Goal: Transaction & Acquisition: Download file/media

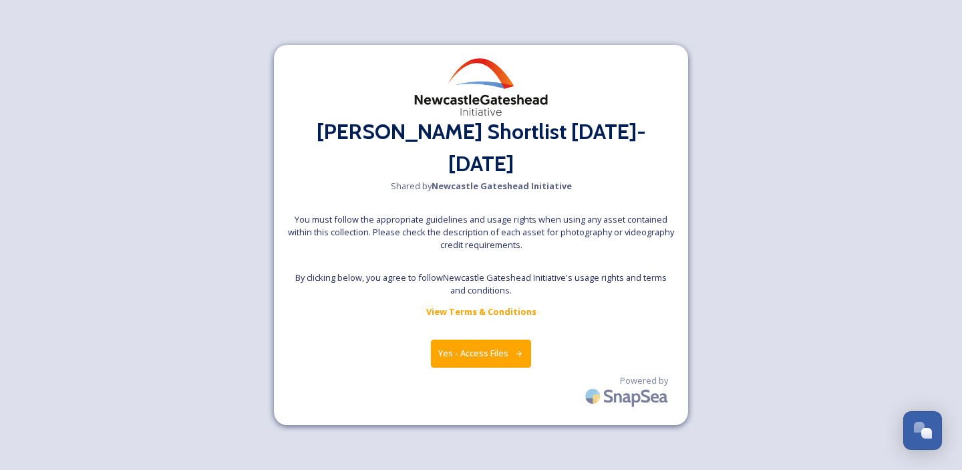
click at [469, 303] on link "View Terms & Conditions" at bounding box center [481, 311] width 110 height 16
click at [482, 339] on button "Yes - Access Files" at bounding box center [481, 352] width 100 height 27
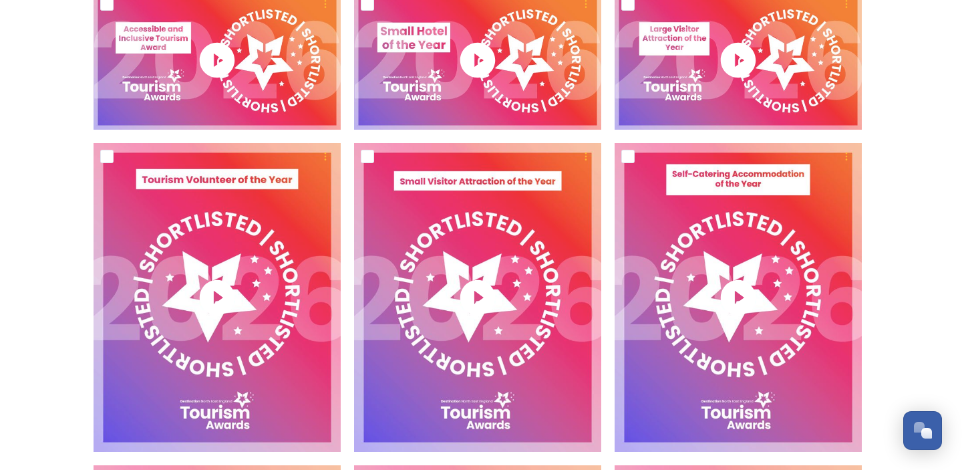
scroll to position [1918, 0]
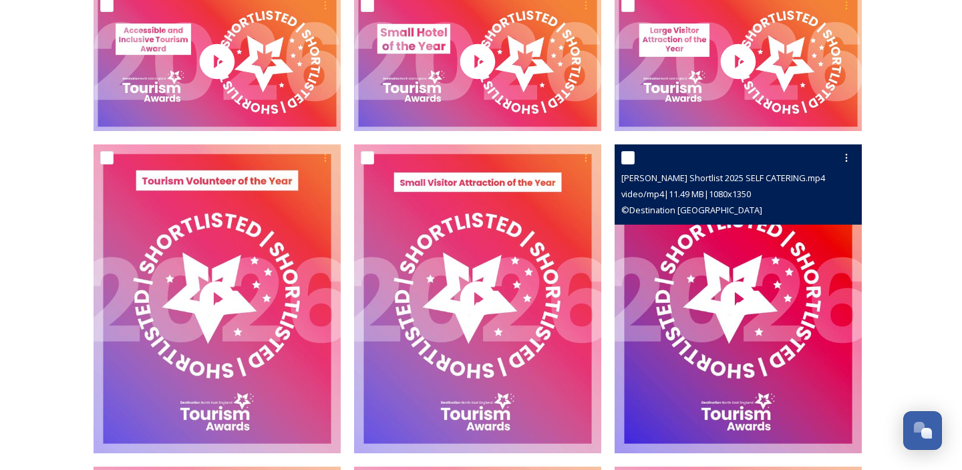
click at [625, 156] on input "checkbox" at bounding box center [627, 157] width 13 height 13
checkbox input "true"
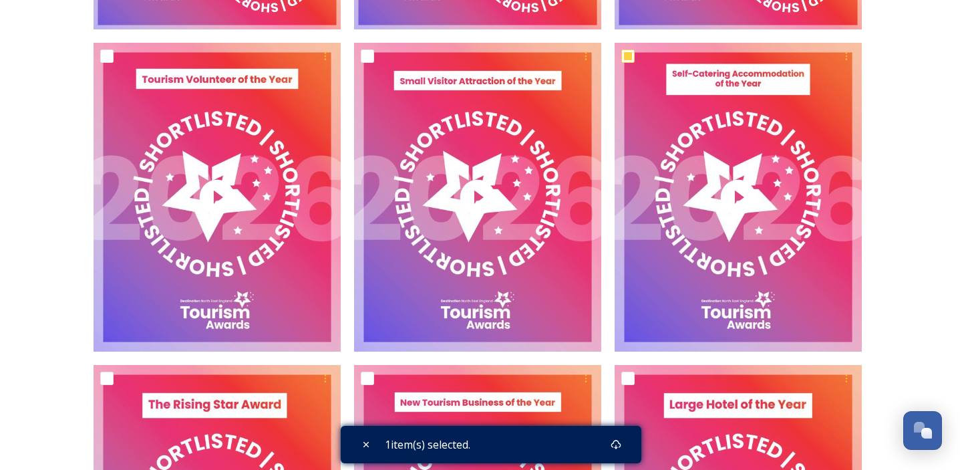
scroll to position [2035, 0]
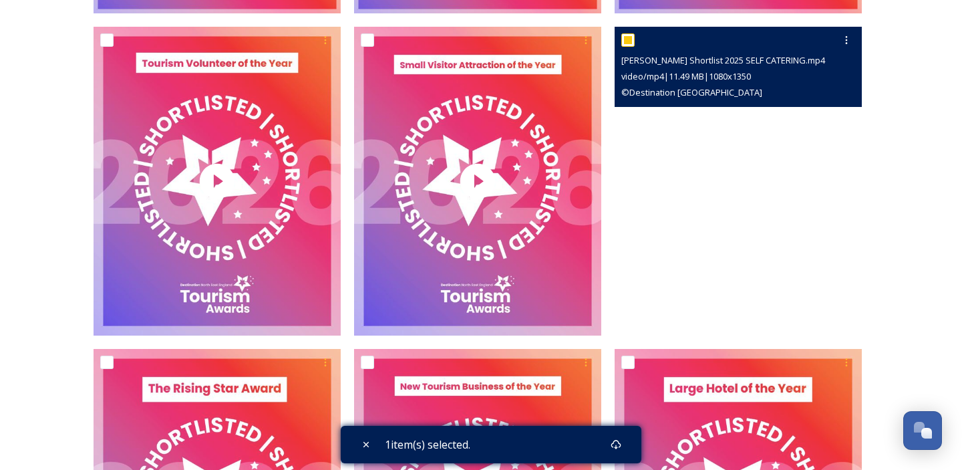
click at [789, 135] on video "NEETA Shortlist 2025 SELF CATERING.mp4" at bounding box center [738, 181] width 247 height 309
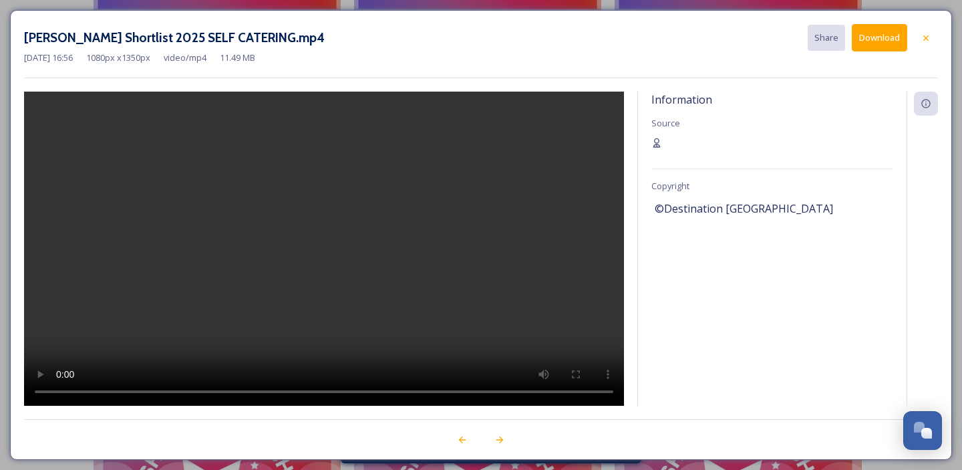
click at [867, 40] on button "Download" at bounding box center [879, 37] width 55 height 27
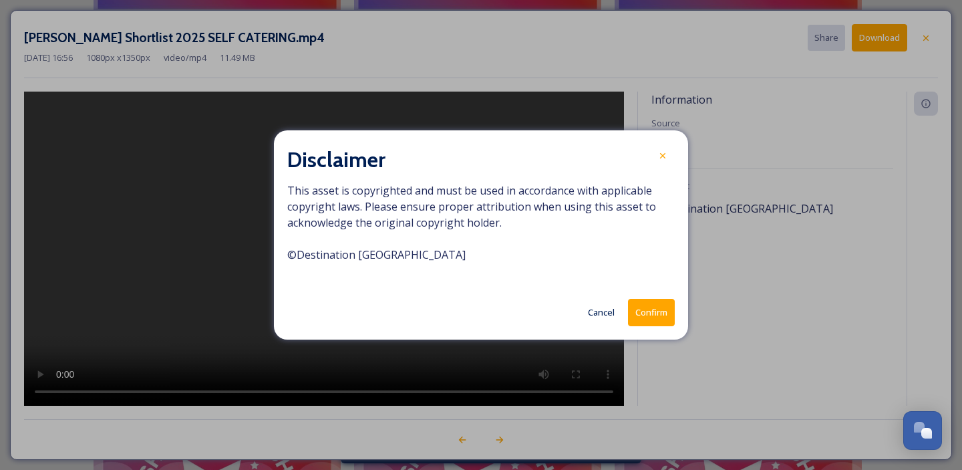
click at [647, 311] on button "Confirm" at bounding box center [651, 312] width 47 height 27
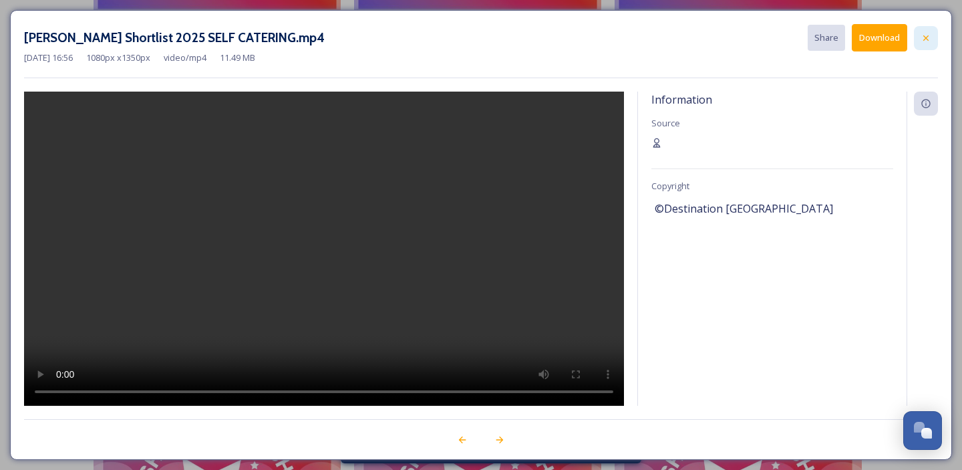
click at [927, 37] on icon at bounding box center [925, 37] width 5 height 5
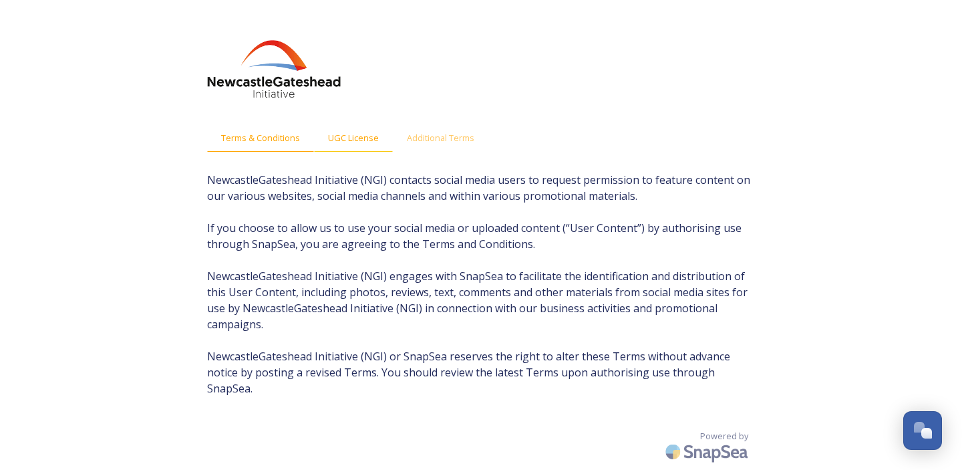
click at [350, 142] on span "UGC License" at bounding box center [353, 138] width 51 height 13
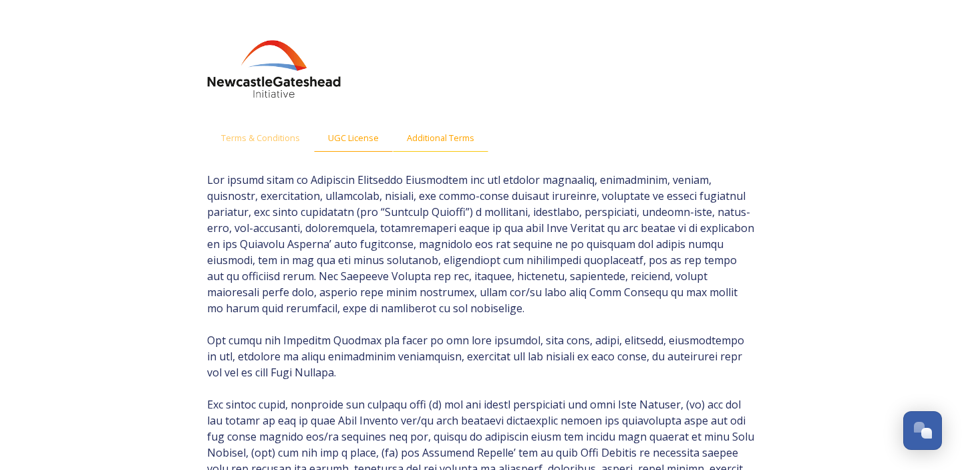
click at [438, 140] on span "Additional Terms" at bounding box center [440, 138] width 67 height 13
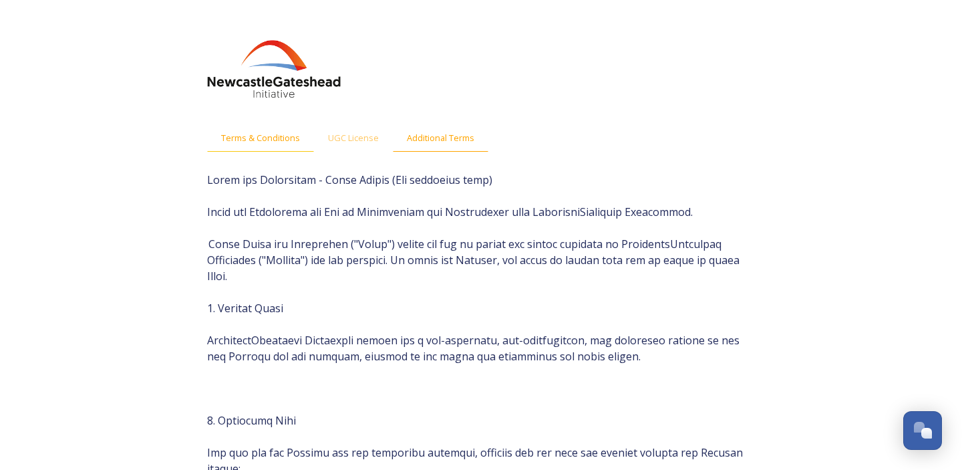
click at [277, 133] on span "Terms & Conditions" at bounding box center [260, 138] width 79 height 13
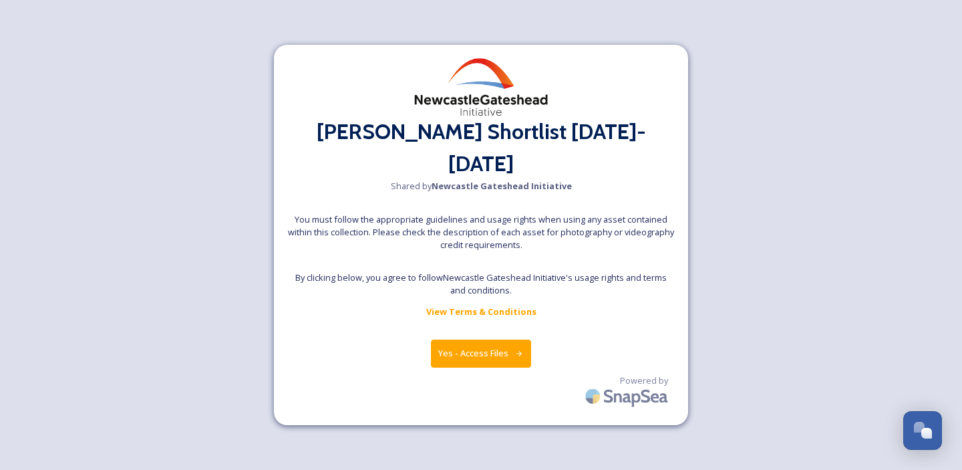
click at [490, 339] on button "Yes - Access Files" at bounding box center [481, 352] width 100 height 27
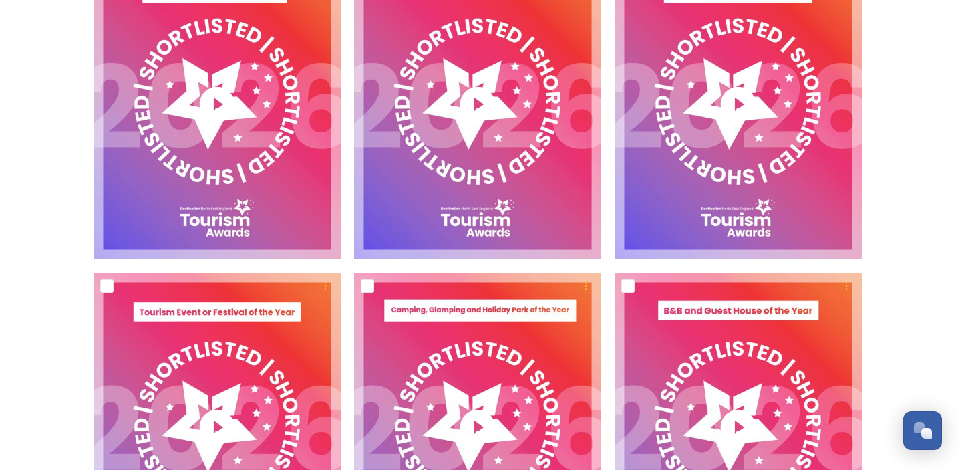
scroll to position [2439, 0]
